Goal: Submit feedback/report problem

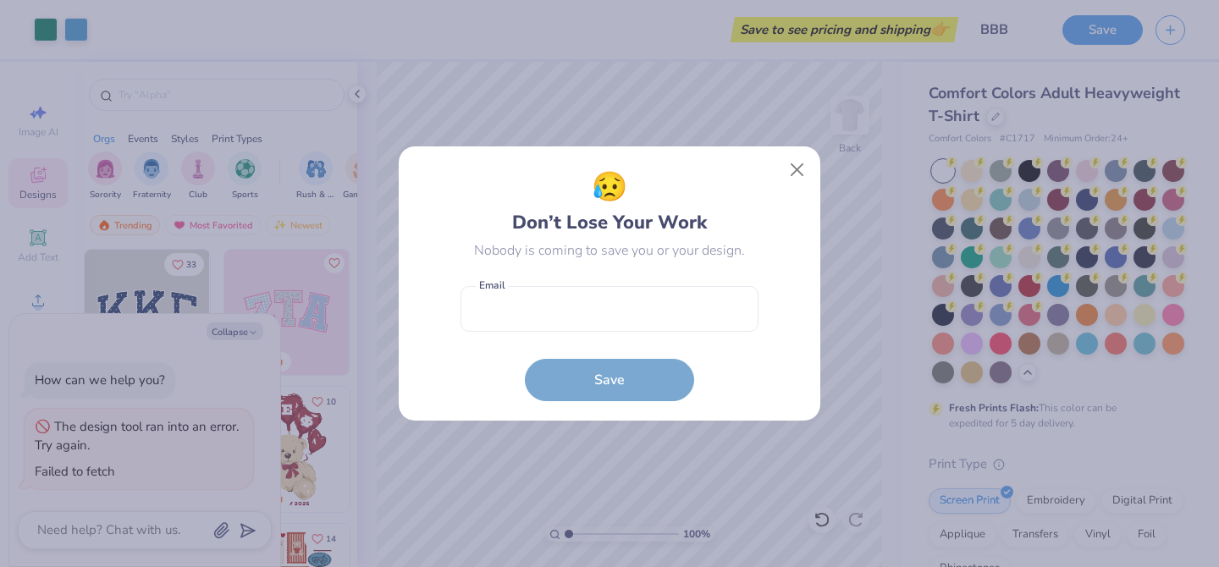
scroll to position [412, 0]
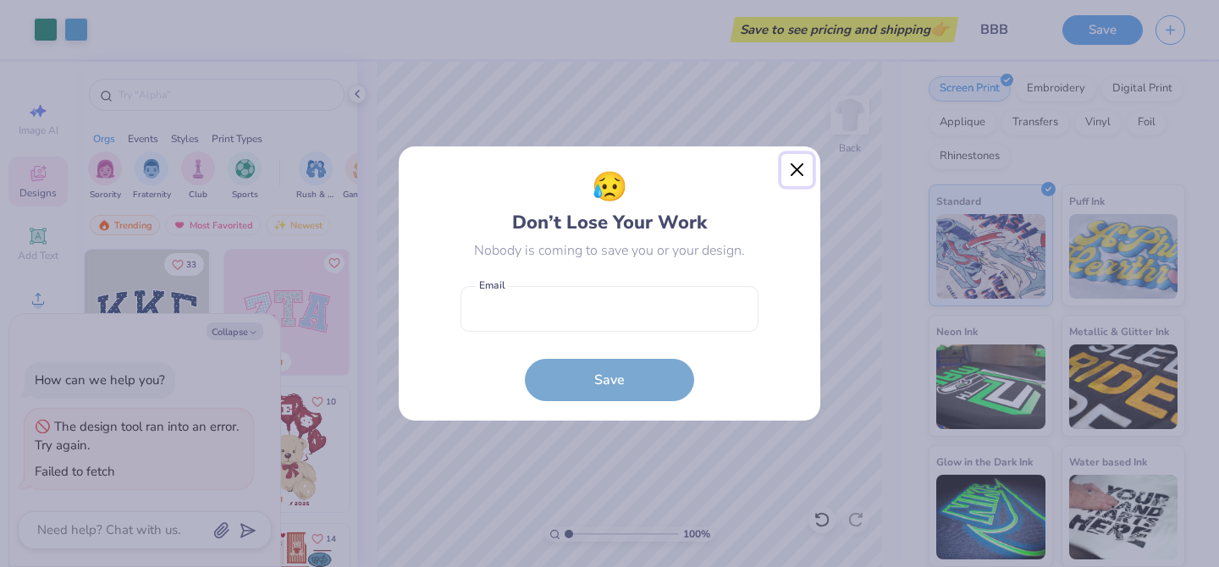
click at [784, 171] on button "Close" at bounding box center [798, 170] width 32 height 32
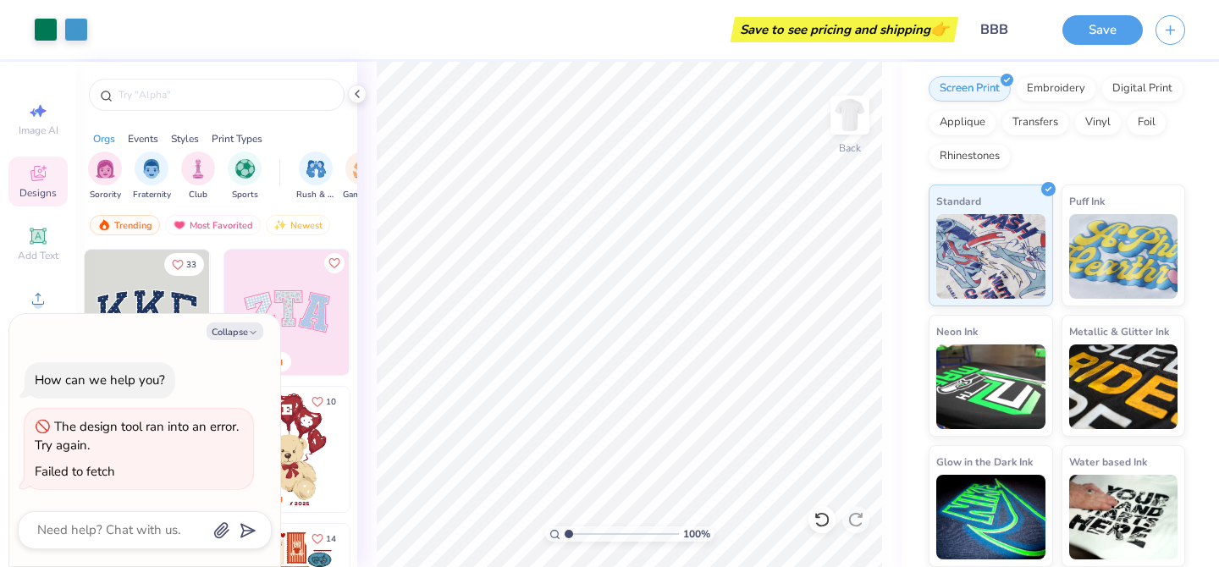
type textarea "x"
